Goal: Task Accomplishment & Management: Complete application form

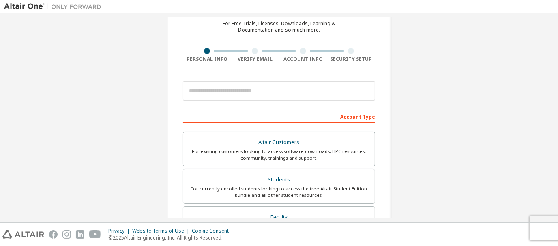
scroll to position [57, 0]
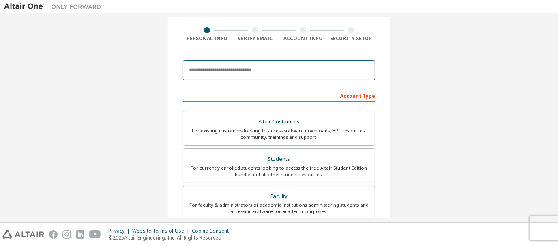
click at [260, 71] on input "email" at bounding box center [279, 69] width 192 height 19
type input "**********"
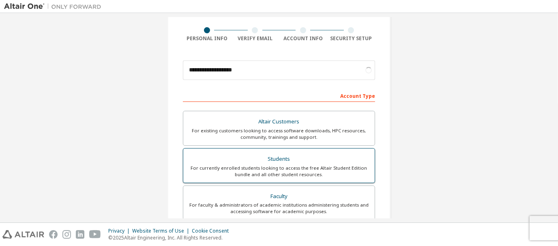
click at [244, 172] on div "For currently enrolled students looking to access the free Altair Student Editi…" at bounding box center [279, 171] width 182 height 13
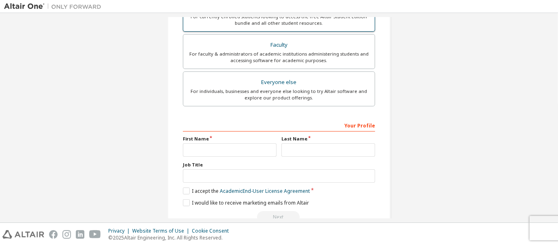
scroll to position [230, 0]
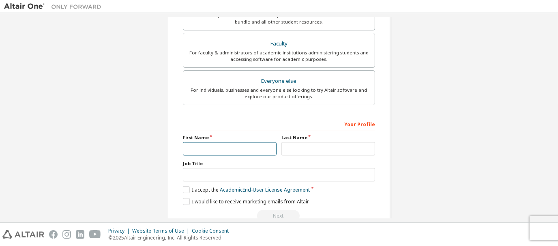
click at [240, 148] on input "text" at bounding box center [230, 148] width 94 height 13
type input "******"
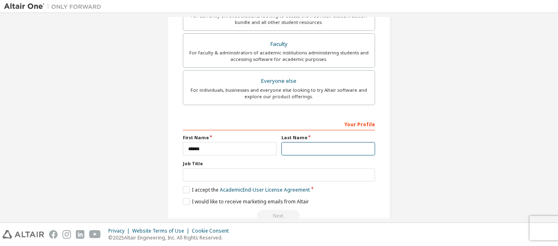
click at [284, 143] on input "text" at bounding box center [328, 148] width 94 height 13
type input "******"
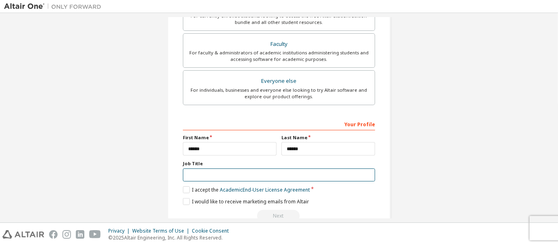
click at [241, 173] on input "text" at bounding box center [279, 174] width 192 height 13
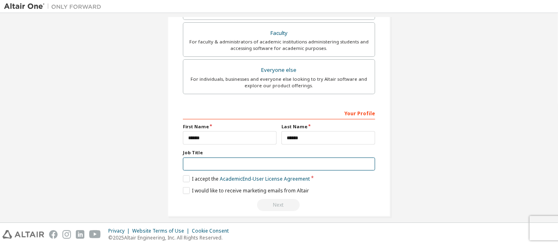
scroll to position [226, 0]
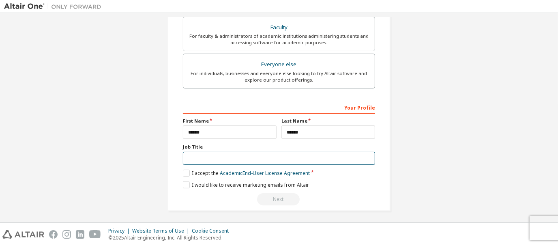
click at [238, 152] on input "text" at bounding box center [279, 158] width 192 height 13
click at [232, 154] on input "text" at bounding box center [279, 158] width 192 height 13
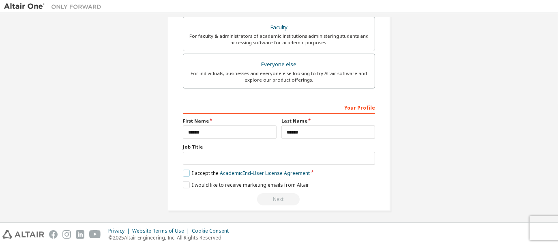
click at [184, 173] on label "I accept the Academic End-User License Agreement" at bounding box center [246, 172] width 127 height 7
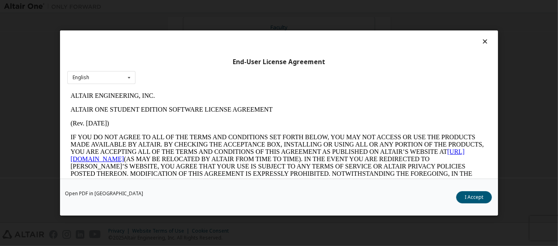
scroll to position [0, 0]
click at [471, 191] on button "I Accept" at bounding box center [474, 197] width 36 height 12
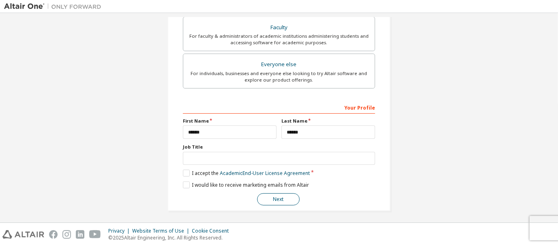
click at [282, 193] on button "Next" at bounding box center [278, 199] width 43 height 12
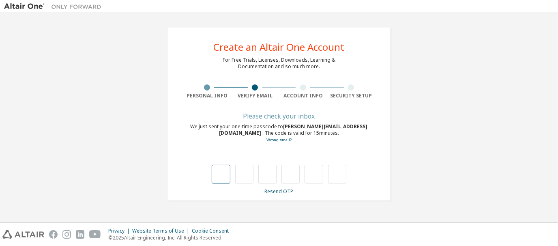
click at [222, 171] on input "text" at bounding box center [221, 174] width 18 height 19
click at [216, 169] on input "text" at bounding box center [221, 174] width 18 height 19
type input "*"
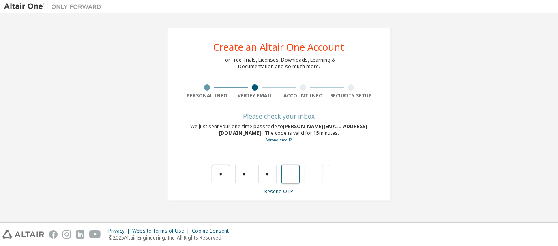
type input "*"
